Goal: Check status: Check status

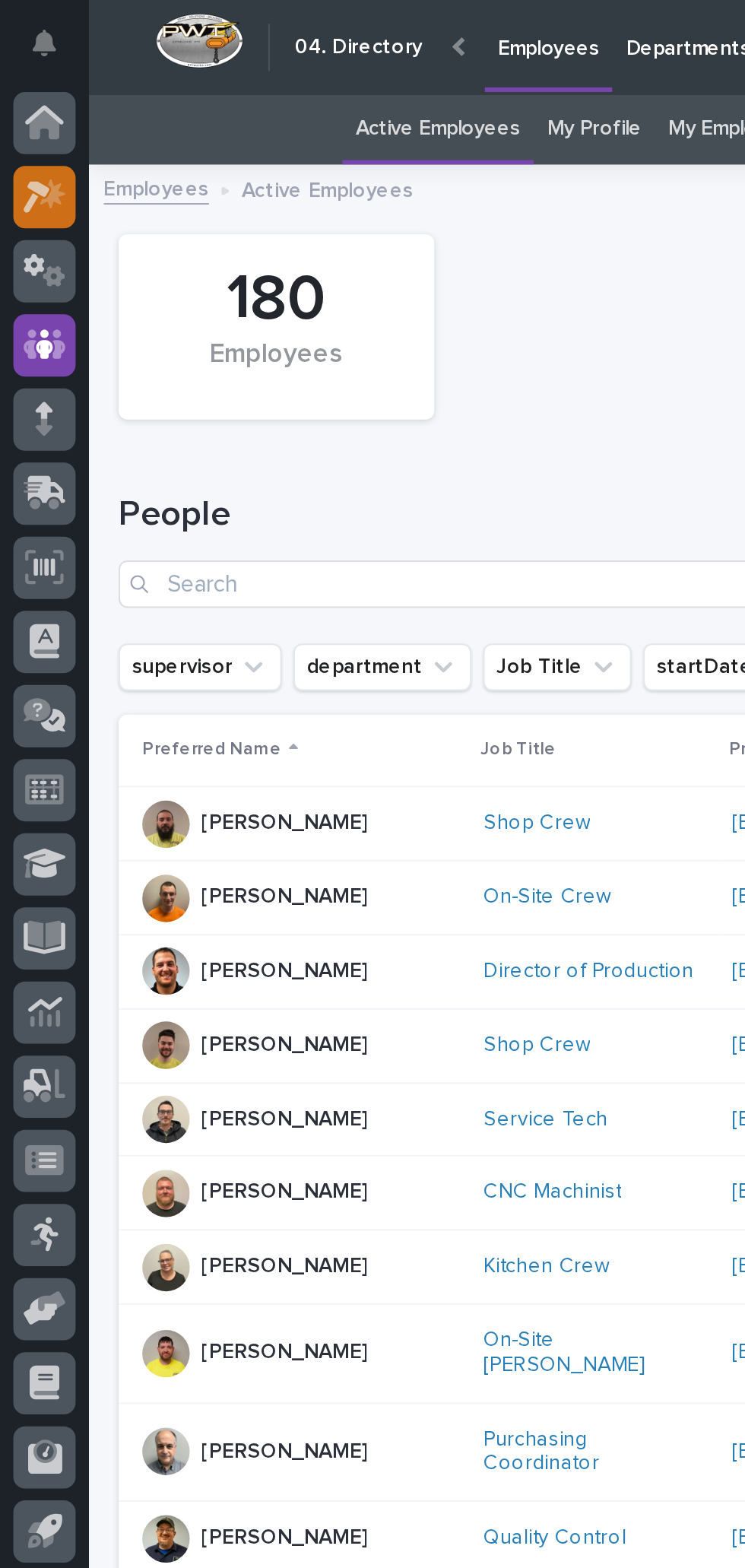
click at [21, 94] on icon at bounding box center [23, 100] width 22 height 17
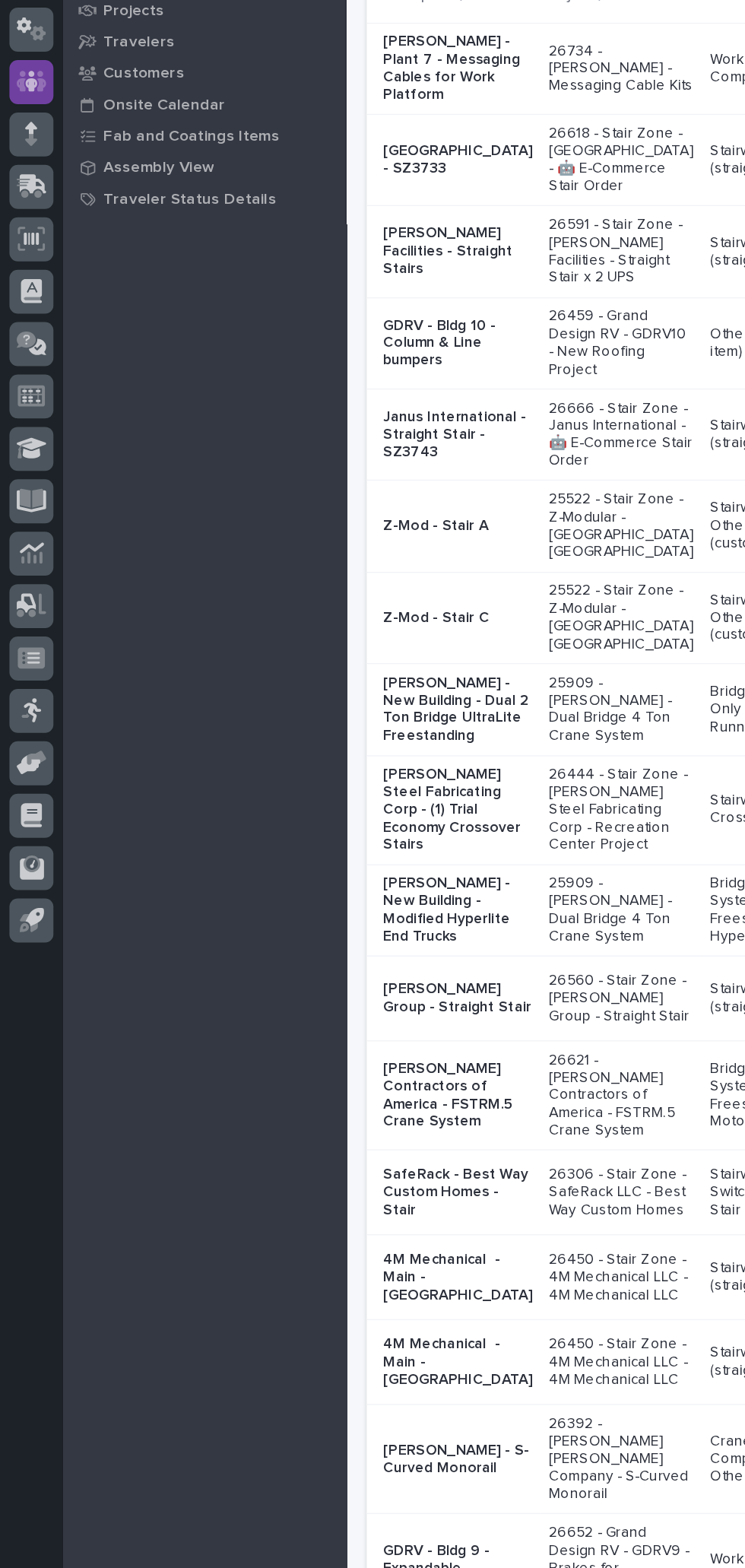
click at [35, 186] on div at bounding box center [22, 177] width 32 height 32
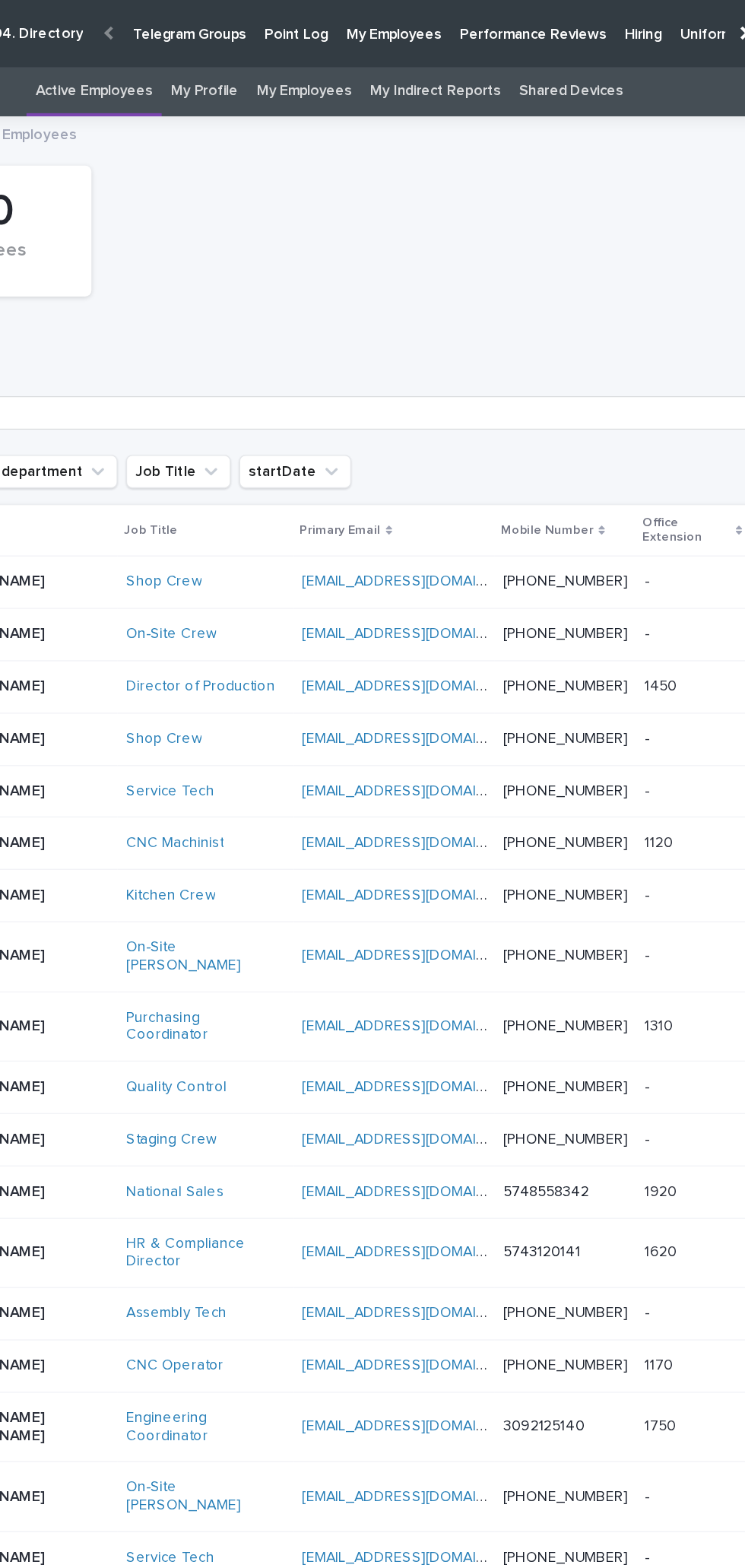
scroll to position [0, 146]
click at [602, 33] on link "Hiring" at bounding box center [622, 24] width 40 height 47
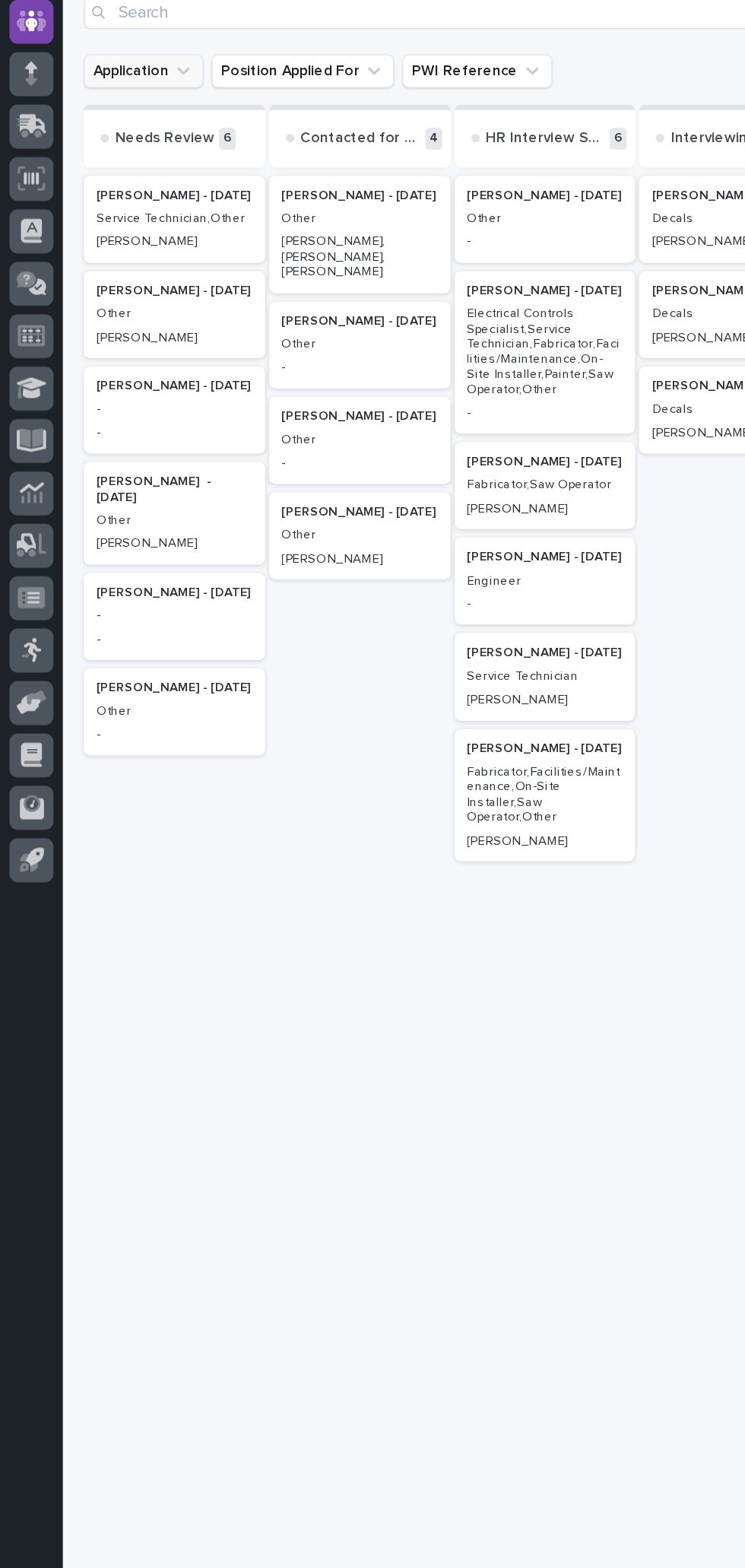
click at [132, 212] on icon "Application" at bounding box center [133, 213] width 15 height 15
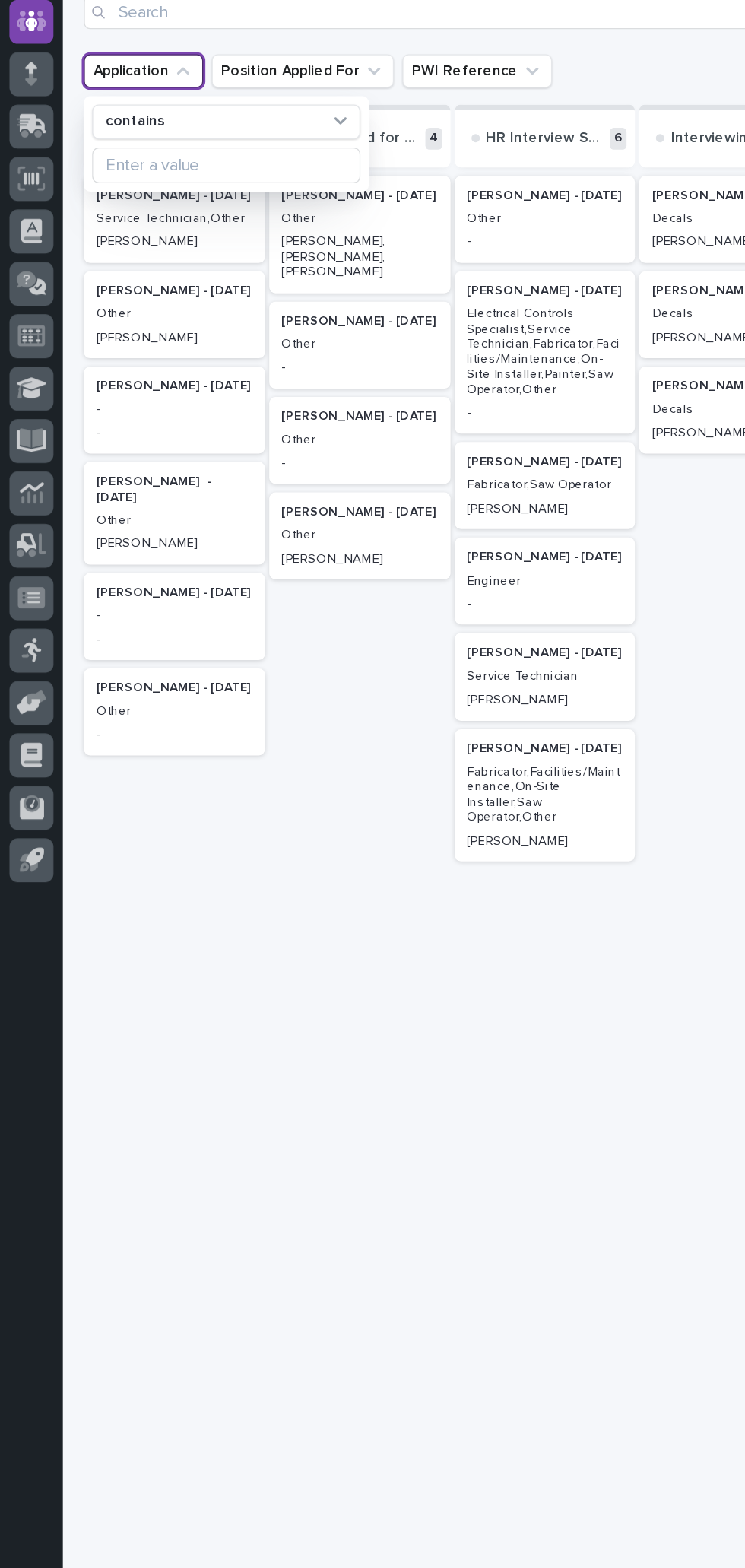
click at [256, 782] on div "[PERSON_NAME] - [DATE] Other [PERSON_NAME], [PERSON_NAME], [PERSON_NAME] [PERSO…" at bounding box center [261, 577] width 131 height 583
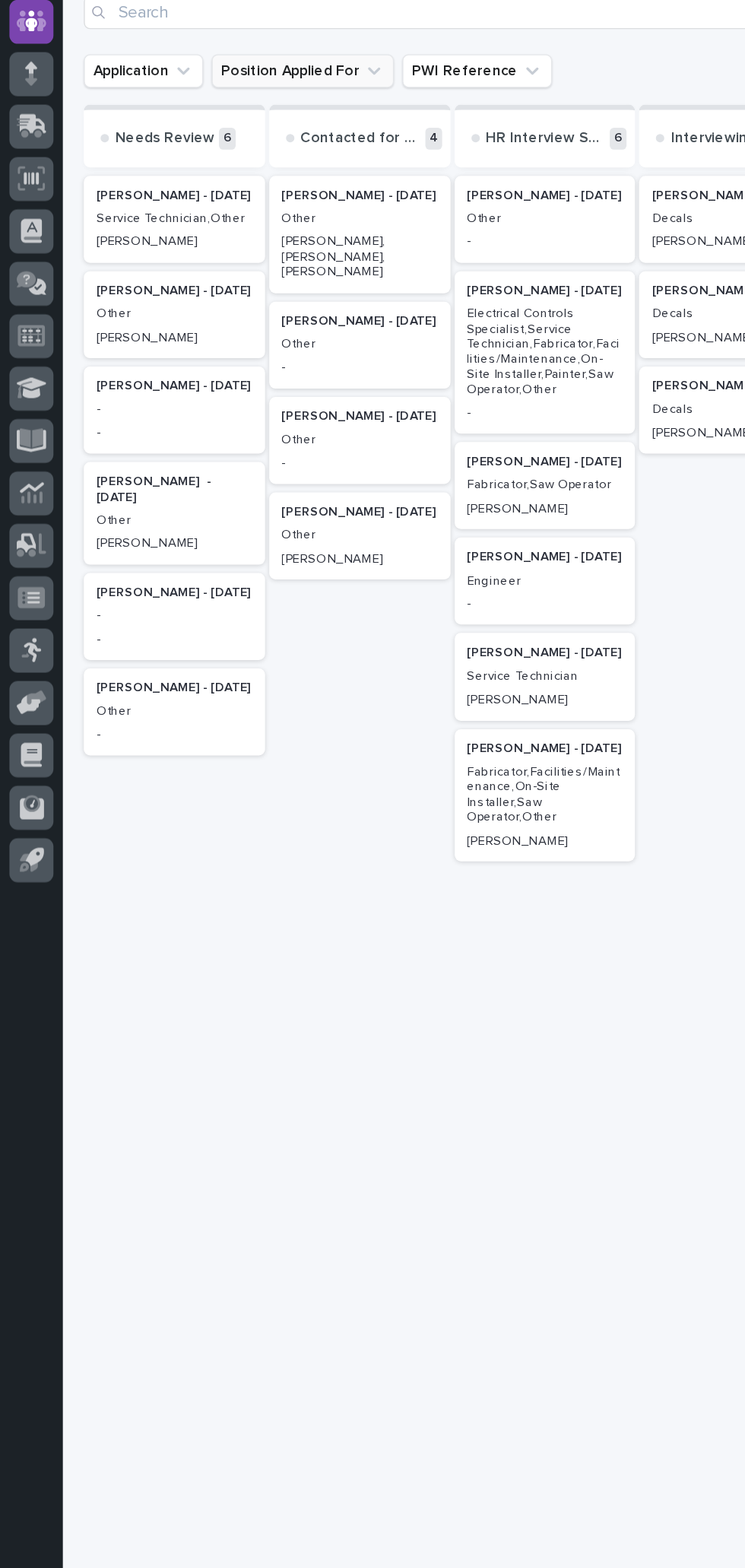
click at [240, 214] on button "Position Applied For" at bounding box center [219, 213] width 132 height 24
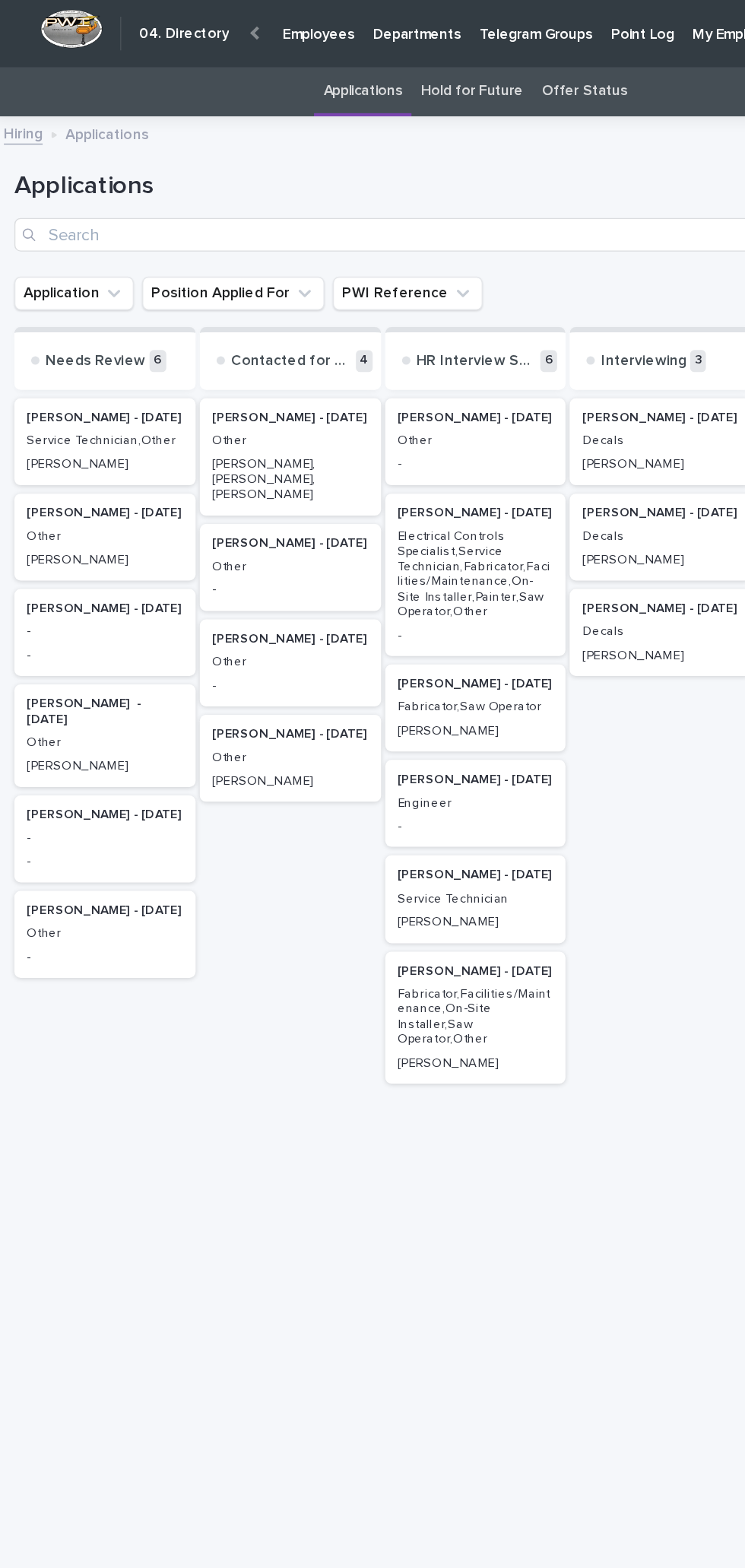
click at [487, 79] on link "Offer Status" at bounding box center [475, 67] width 62 height 36
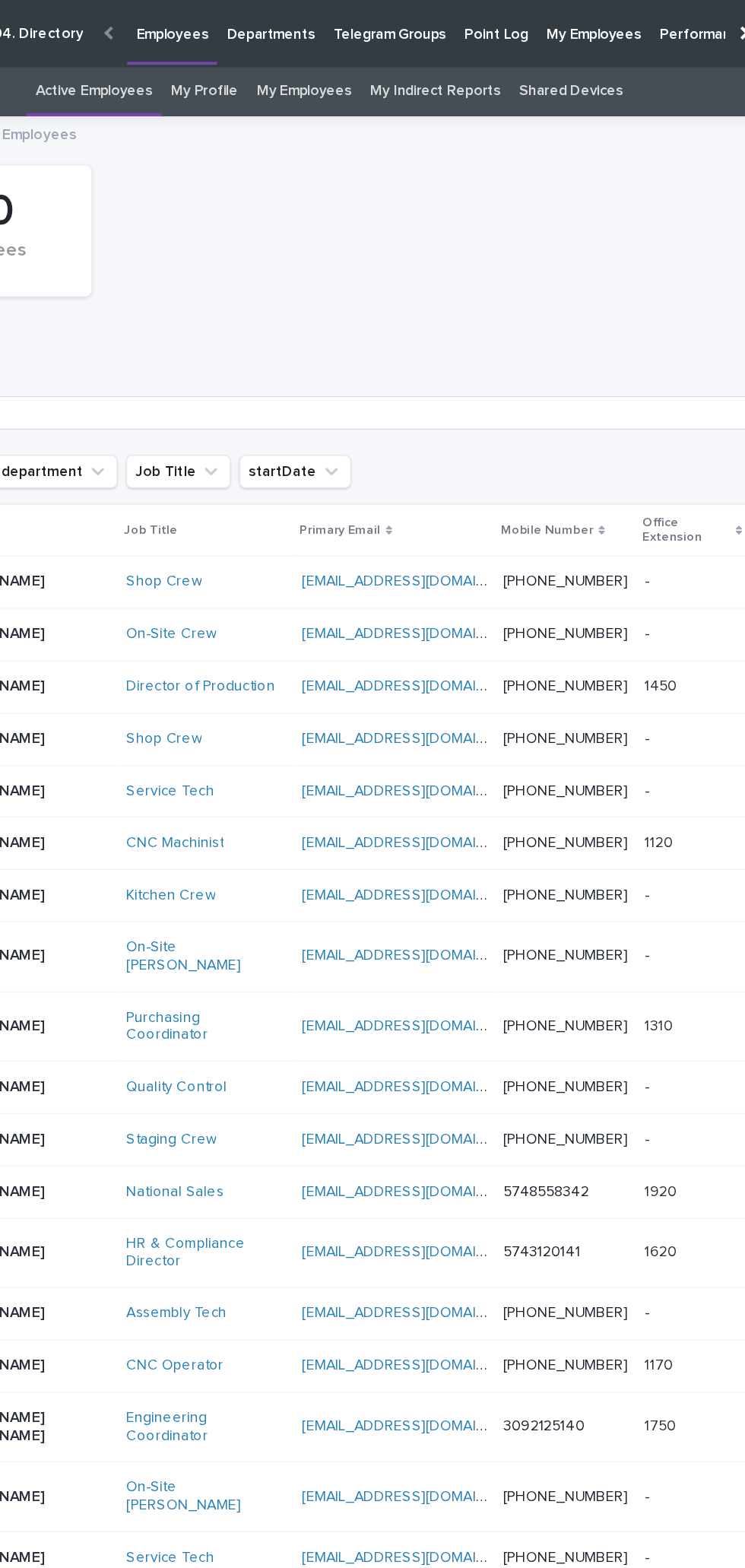
scroll to position [48, 0]
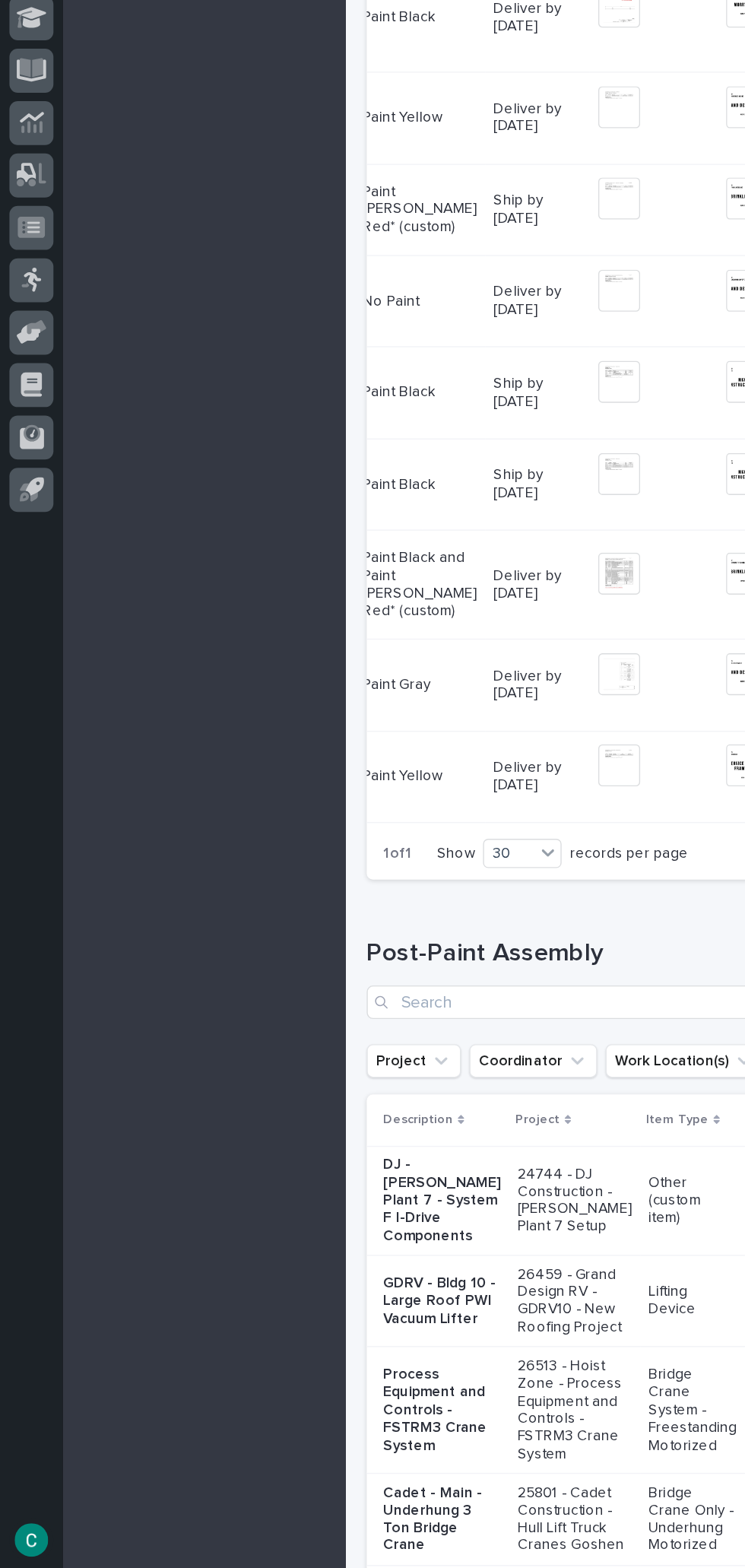
scroll to position [0, 382]
click at [433, 450] on img at bounding box center [447, 434] width 30 height 30
